Goal: Find specific page/section: Find specific page/section

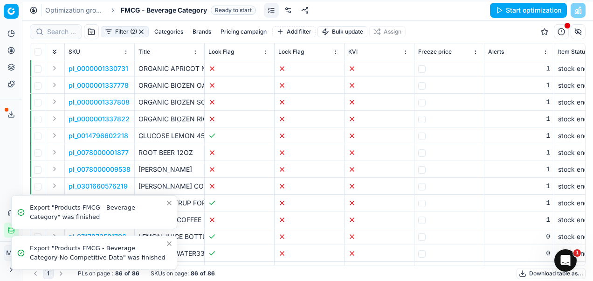
click at [167, 243] on icon "Close toast" at bounding box center [168, 243] width 7 height 7
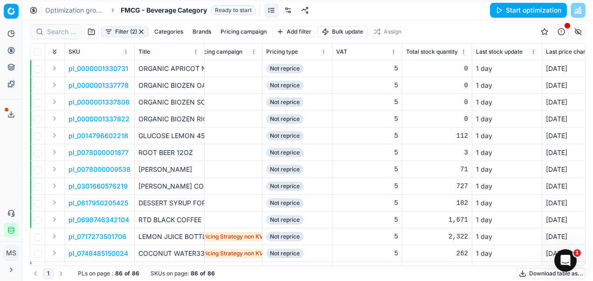
scroll to position [0, 2338]
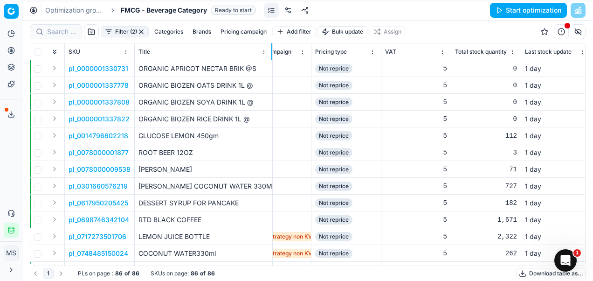
drag, startPoint x: 203, startPoint y: 51, endPoint x: 271, endPoint y: 53, distance: 68.1
click at [271, 53] on div at bounding box center [271, 51] width 1 height 16
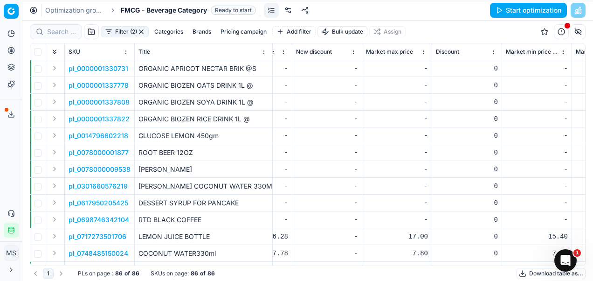
scroll to position [0, 6421]
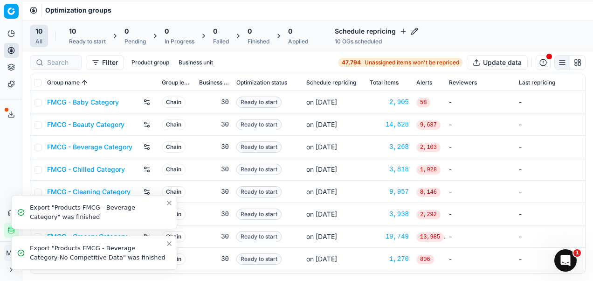
click at [168, 242] on icon "Close toast" at bounding box center [168, 243] width 7 height 7
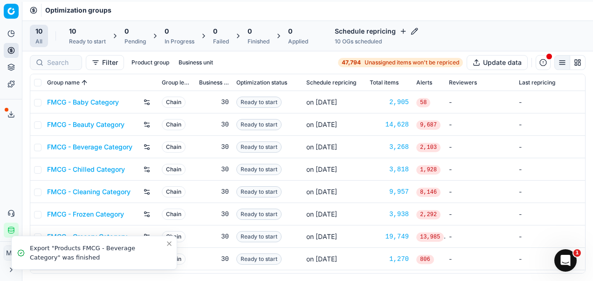
click at [170, 242] on icon "Close toast" at bounding box center [169, 243] width 4 height 4
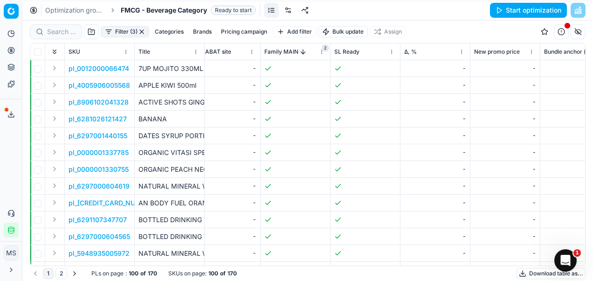
scroll to position [0, 4766]
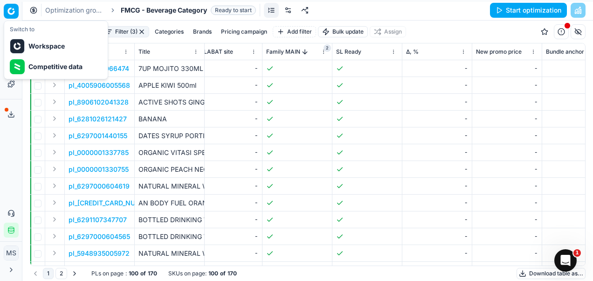
click at [10, 14] on html "Pricing platform Analytics Pricing Product portfolio Templates Export service 2…" at bounding box center [296, 140] width 593 height 281
click at [60, 64] on div "Competitive data" at bounding box center [56, 66] width 100 height 21
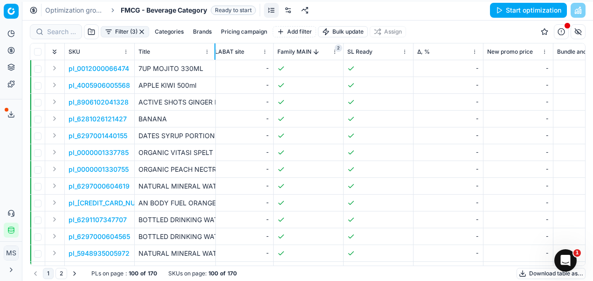
drag, startPoint x: 203, startPoint y: 50, endPoint x: 214, endPoint y: 50, distance: 11.2
click at [214, 50] on div at bounding box center [214, 51] width 1 height 16
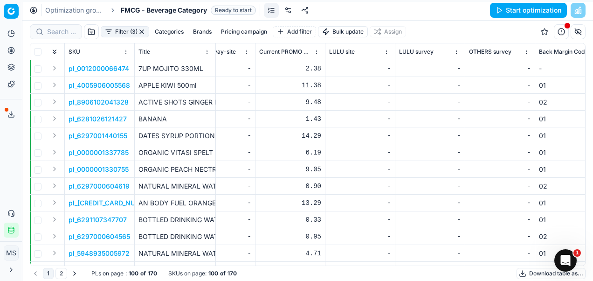
scroll to position [0, 3662]
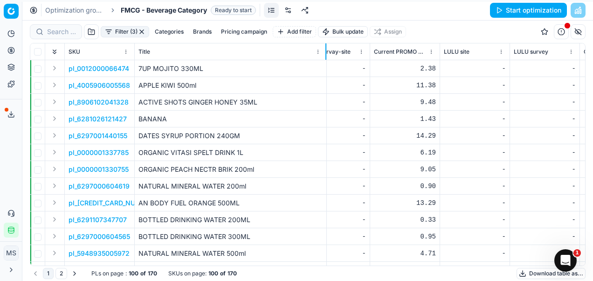
drag, startPoint x: 214, startPoint y: 49, endPoint x: 324, endPoint y: 44, distance: 110.1
click at [325, 44] on div at bounding box center [325, 51] width 1 height 16
click at [101, 84] on p "pl_4005906005568" at bounding box center [100, 85] width 62 height 9
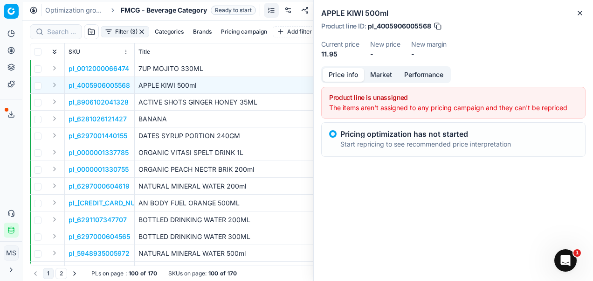
click at [398, 29] on span "pl_4005906005568" at bounding box center [399, 25] width 63 height 9
click at [168, 92] on td "APPLE KIWI 500ml" at bounding box center [230, 85] width 191 height 17
click at [586, 11] on div "APPLE KIWI 500ml Product line ID : pl_4005906005568 Current price 11.95 New pri…" at bounding box center [453, 33] width 279 height 66
click at [577, 11] on icon "button" at bounding box center [579, 12] width 7 height 7
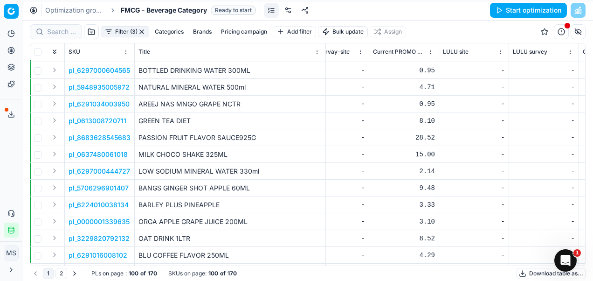
scroll to position [166, 3662]
click at [54, 135] on button "Expand" at bounding box center [54, 136] width 11 height 11
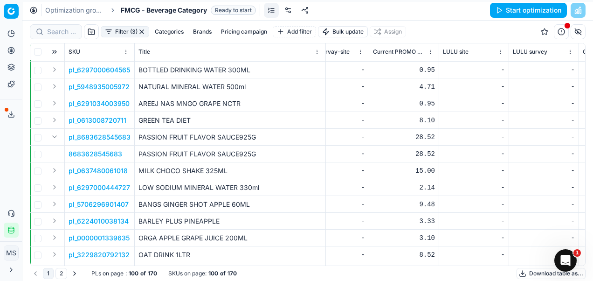
click at [100, 154] on p "8683628545683" at bounding box center [96, 153] width 54 height 9
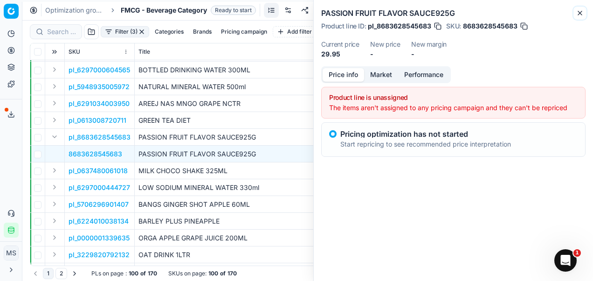
click at [584, 9] on button "Close" at bounding box center [579, 12] width 11 height 11
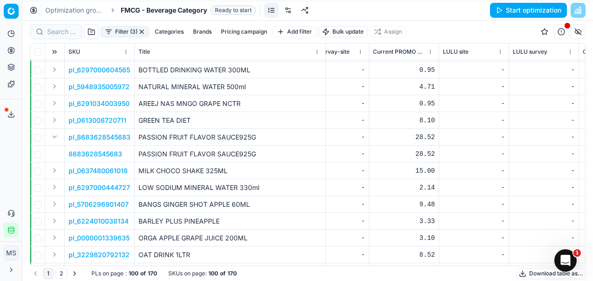
click at [80, 152] on p "8683628545683" at bounding box center [96, 153] width 54 height 9
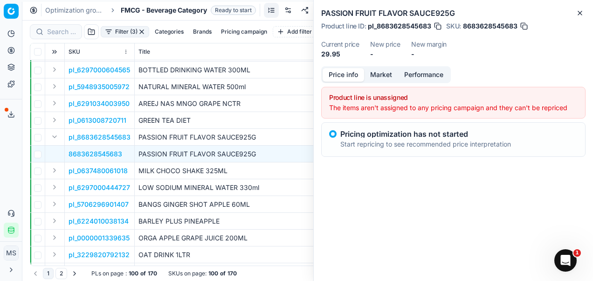
click at [522, 24] on button "button" at bounding box center [523, 25] width 9 height 9
click at [469, 26] on span "8683628545683" at bounding box center [490, 25] width 55 height 9
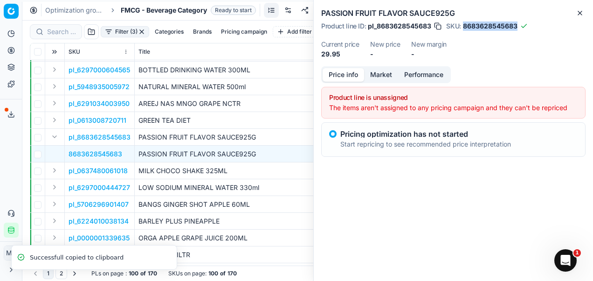
click at [469, 26] on span "8683628545683" at bounding box center [490, 25] width 55 height 9
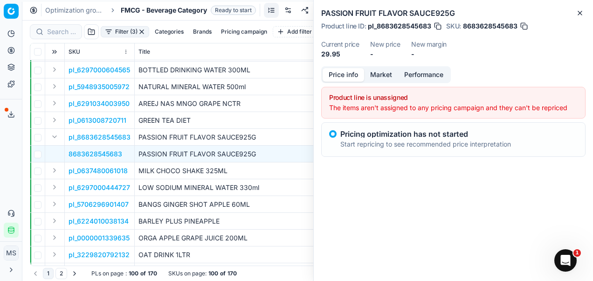
drag, startPoint x: 469, startPoint y: 26, endPoint x: 530, endPoint y: 58, distance: 69.0
click at [530, 58] on dl "Current price 29.95 New price - New margin -" at bounding box center [453, 50] width 264 height 18
click at [487, 26] on span "8683628545683" at bounding box center [490, 25] width 55 height 9
drag, startPoint x: 487, startPoint y: 26, endPoint x: 499, endPoint y: 79, distance: 54.5
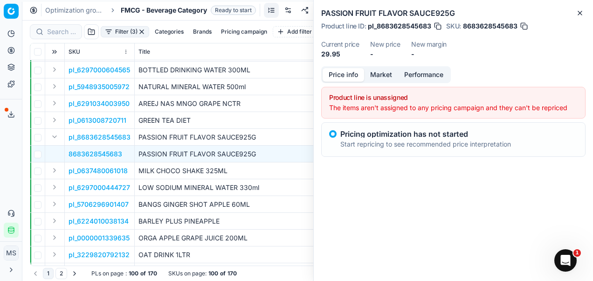
click at [499, 79] on div "Price info Market Performance Product line is unassigned The items aren't assig…" at bounding box center [453, 122] width 279 height 113
click at [582, 11] on icon "button" at bounding box center [579, 12] width 7 height 7
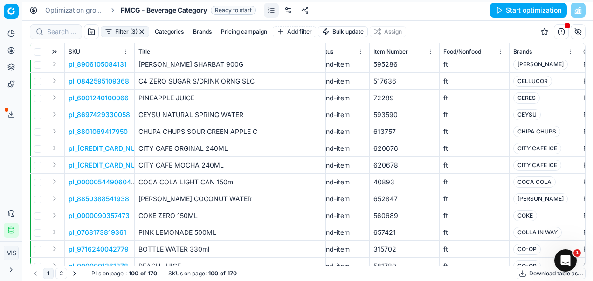
scroll to position [575, 378]
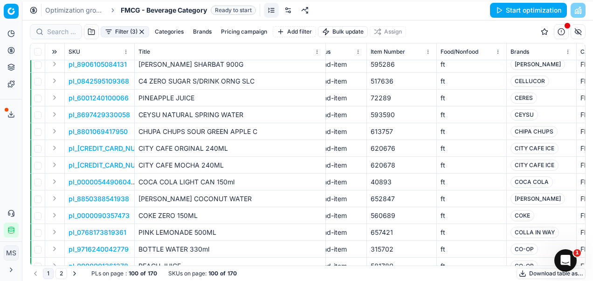
click at [124, 34] on button "Filter (3)" at bounding box center [125, 31] width 48 height 11
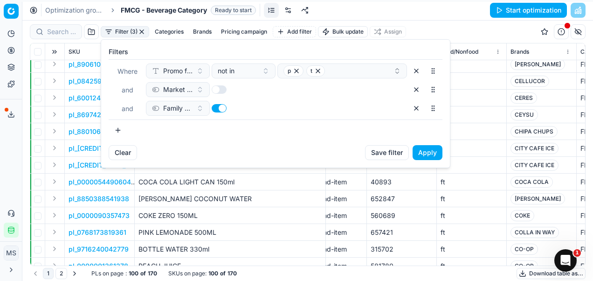
click at [429, 155] on button "Apply" at bounding box center [428, 152] width 30 height 15
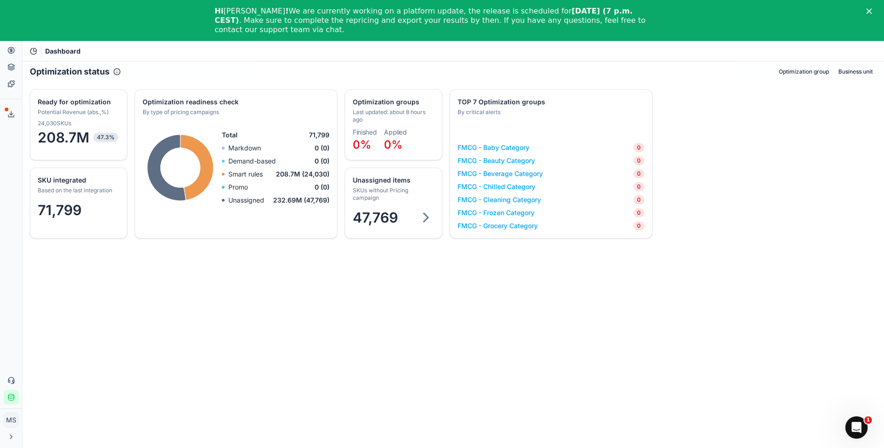
click at [498, 172] on link "FMCG - Beverage Category" at bounding box center [500, 173] width 85 height 9
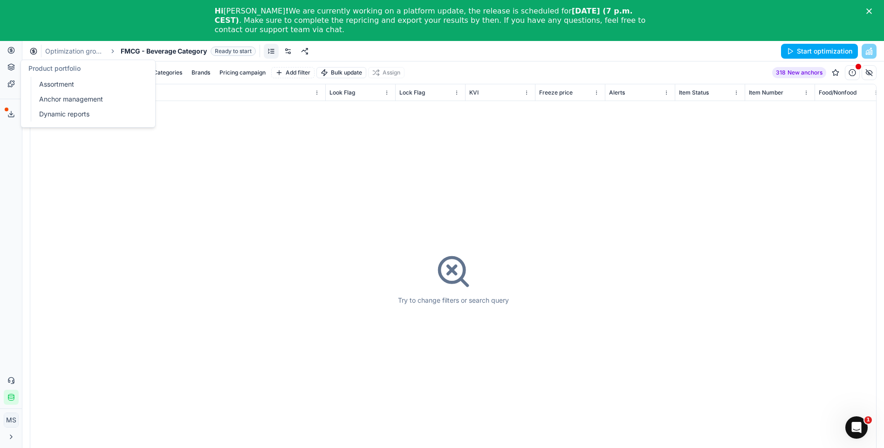
click at [65, 87] on link "Assortment" at bounding box center [89, 84] width 109 height 13
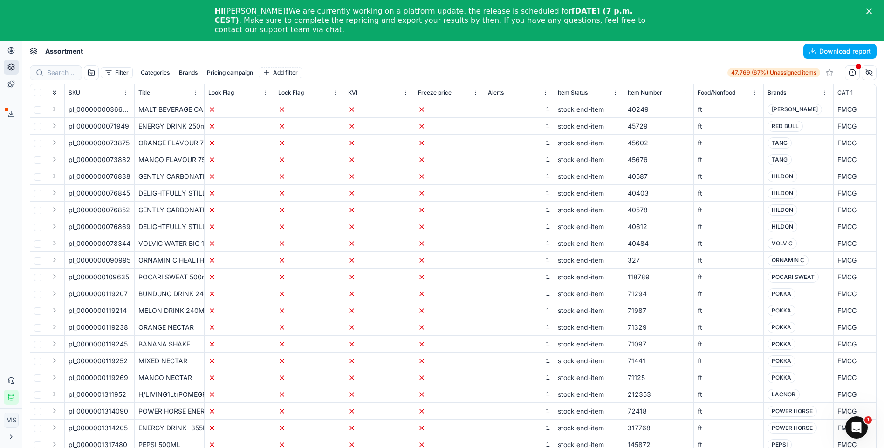
click at [225, 69] on button "Pricing campaign" at bounding box center [230, 72] width 54 height 11
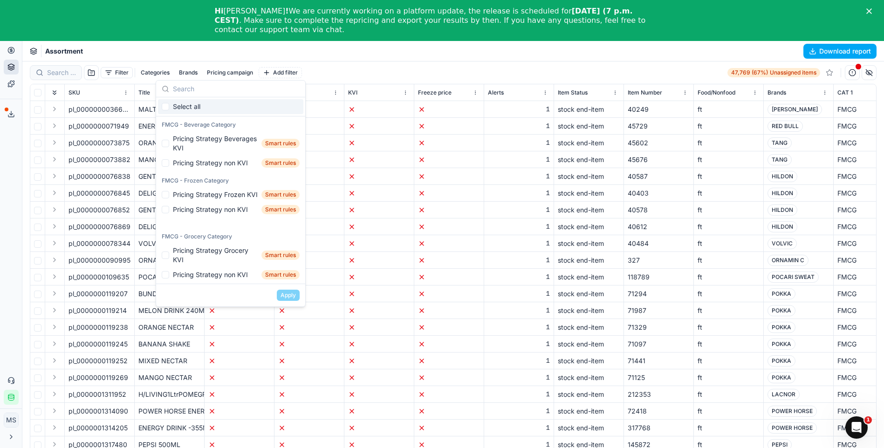
click at [349, 73] on div "Filter Categories Brands Pricing campaign Add filter 47,769 (67%) Unassigned it…" at bounding box center [453, 72] width 847 height 15
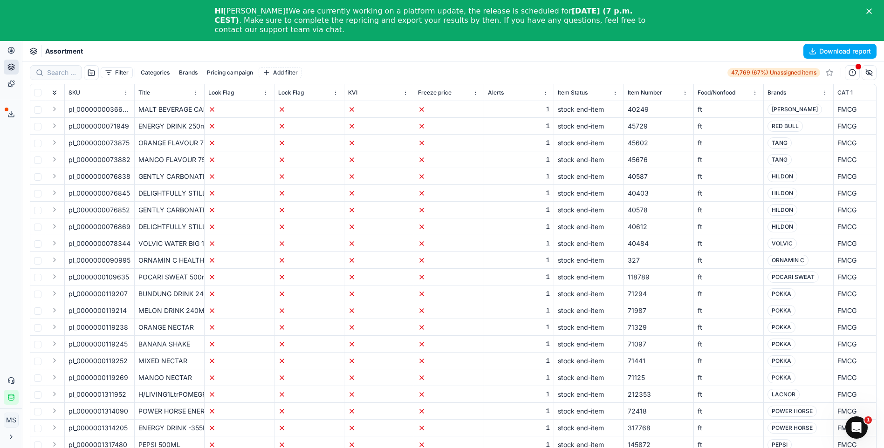
click at [386, 41] on div "Assortment Download report" at bounding box center [453, 51] width 862 height 21
click at [877, 14] on div "Hi [PERSON_NAME] ! We are currently working on a platform update, the release i…" at bounding box center [442, 21] width 884 height 34
click at [872, 10] on polygon "Close" at bounding box center [869, 11] width 6 height 6
